Goal: Entertainment & Leisure: Consume media (video, audio)

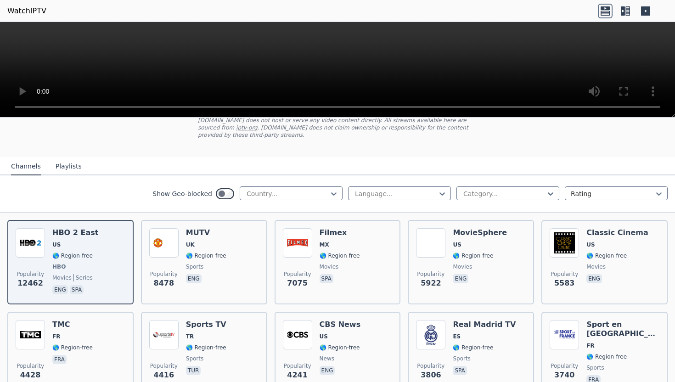
scroll to position [47, 0]
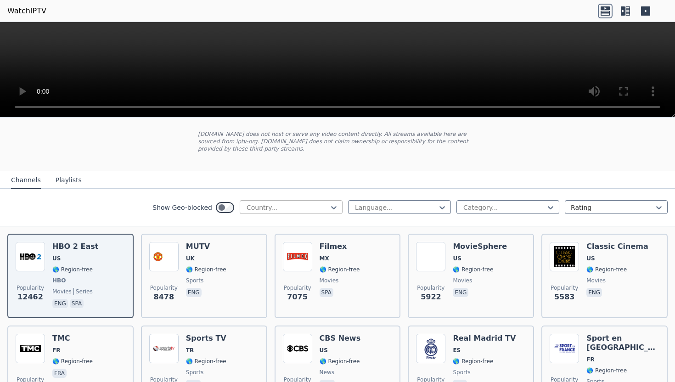
click at [289, 205] on div at bounding box center [288, 207] width 84 height 9
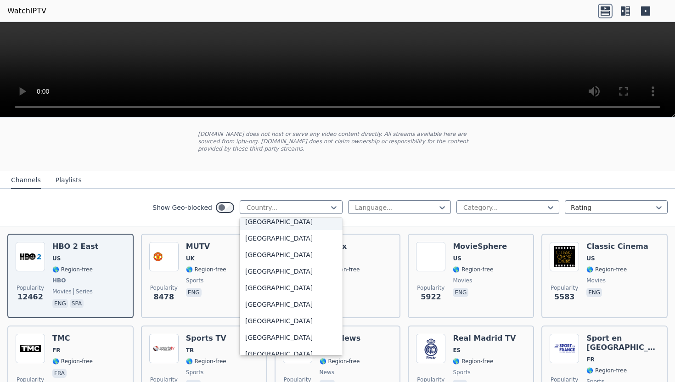
scroll to position [3210, 0]
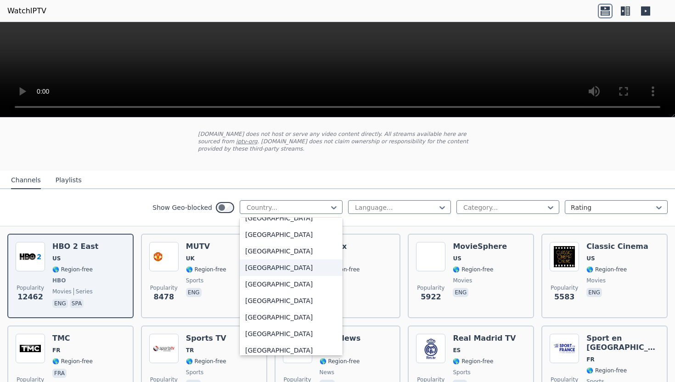
click at [271, 265] on div "[GEOGRAPHIC_DATA]" at bounding box center [291, 268] width 103 height 17
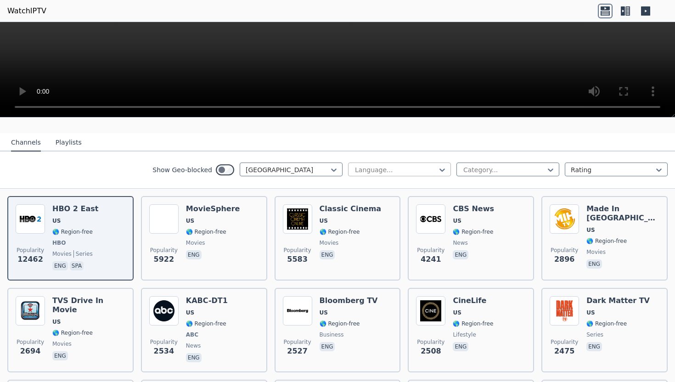
scroll to position [85, 0]
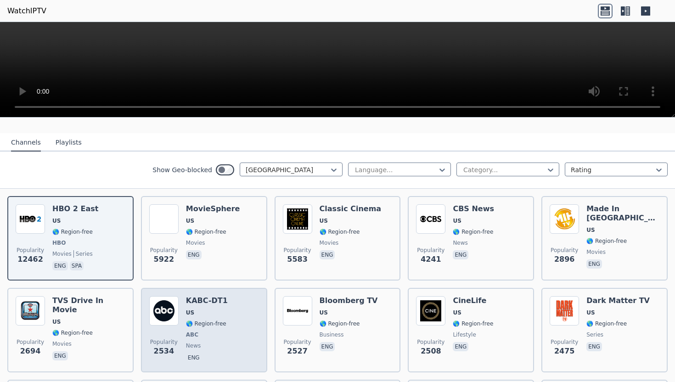
click at [232, 317] on div "Popularity 2534 KABC-DT1 US 🌎 Region-free ABC news eng" at bounding box center [204, 330] width 110 height 68
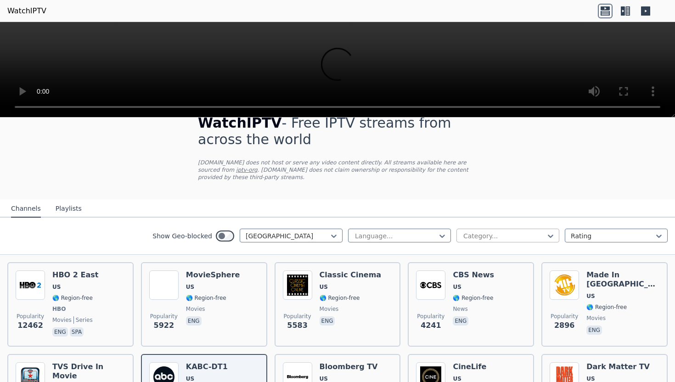
scroll to position [42, 0]
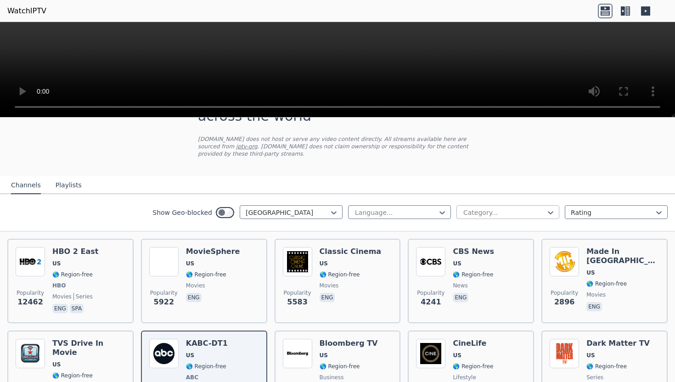
click at [527, 218] on div "Category..." at bounding box center [508, 212] width 103 height 14
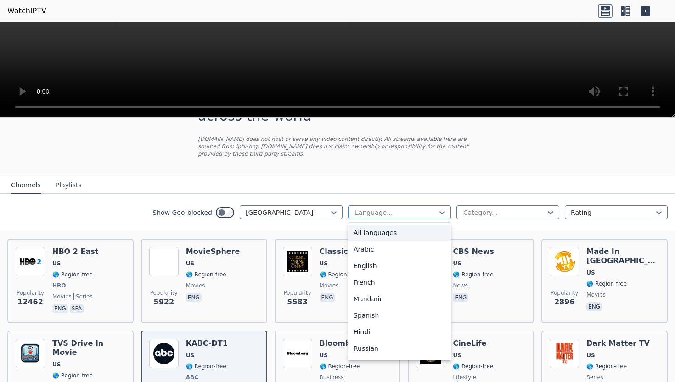
click at [411, 219] on div "Language..." at bounding box center [399, 212] width 103 height 14
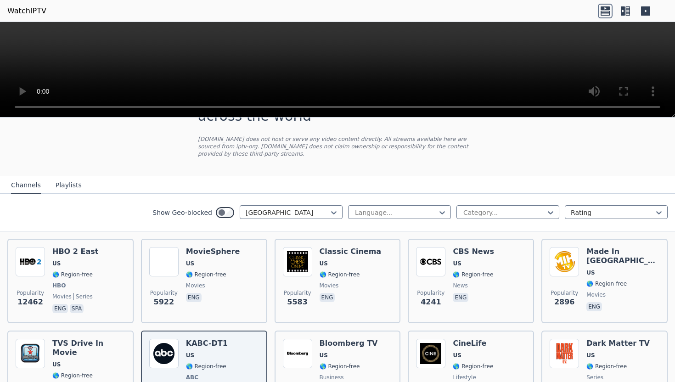
click at [124, 214] on div "Show Geo-blocked [GEOGRAPHIC_DATA] Language... Category... Rating" at bounding box center [337, 212] width 675 height 37
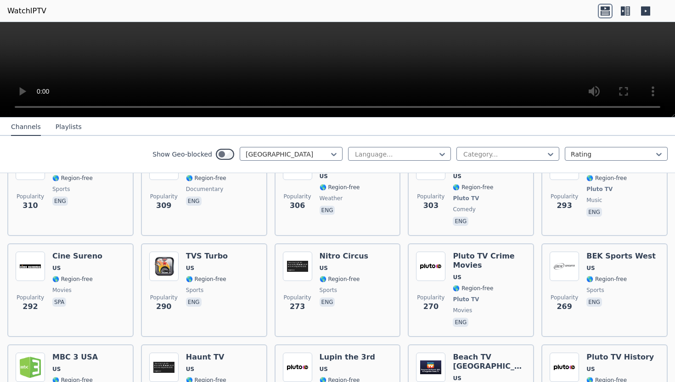
scroll to position [1981, 0]
